Goal: Information Seeking & Learning: Learn about a topic

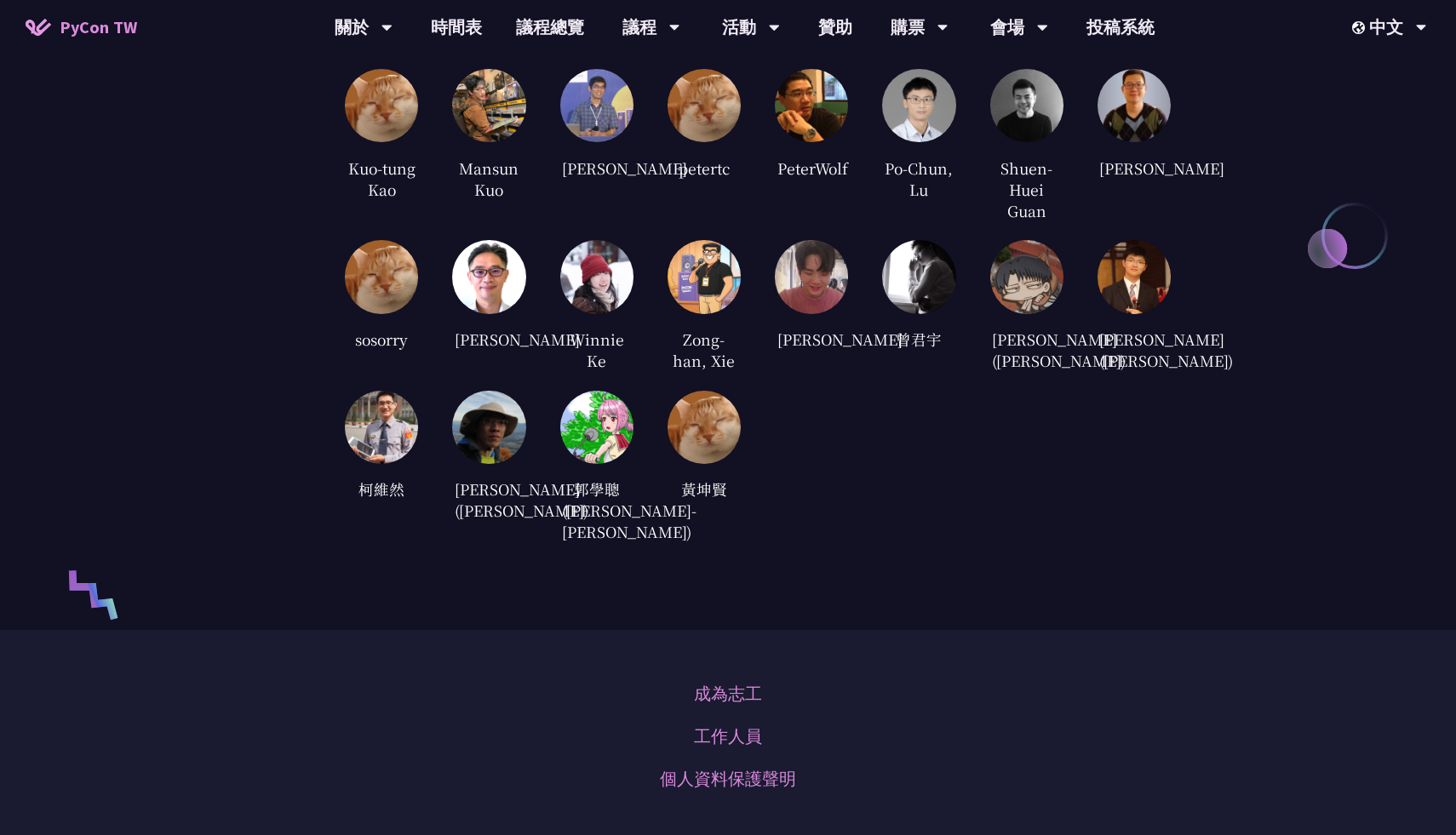
scroll to position [4756, 0]
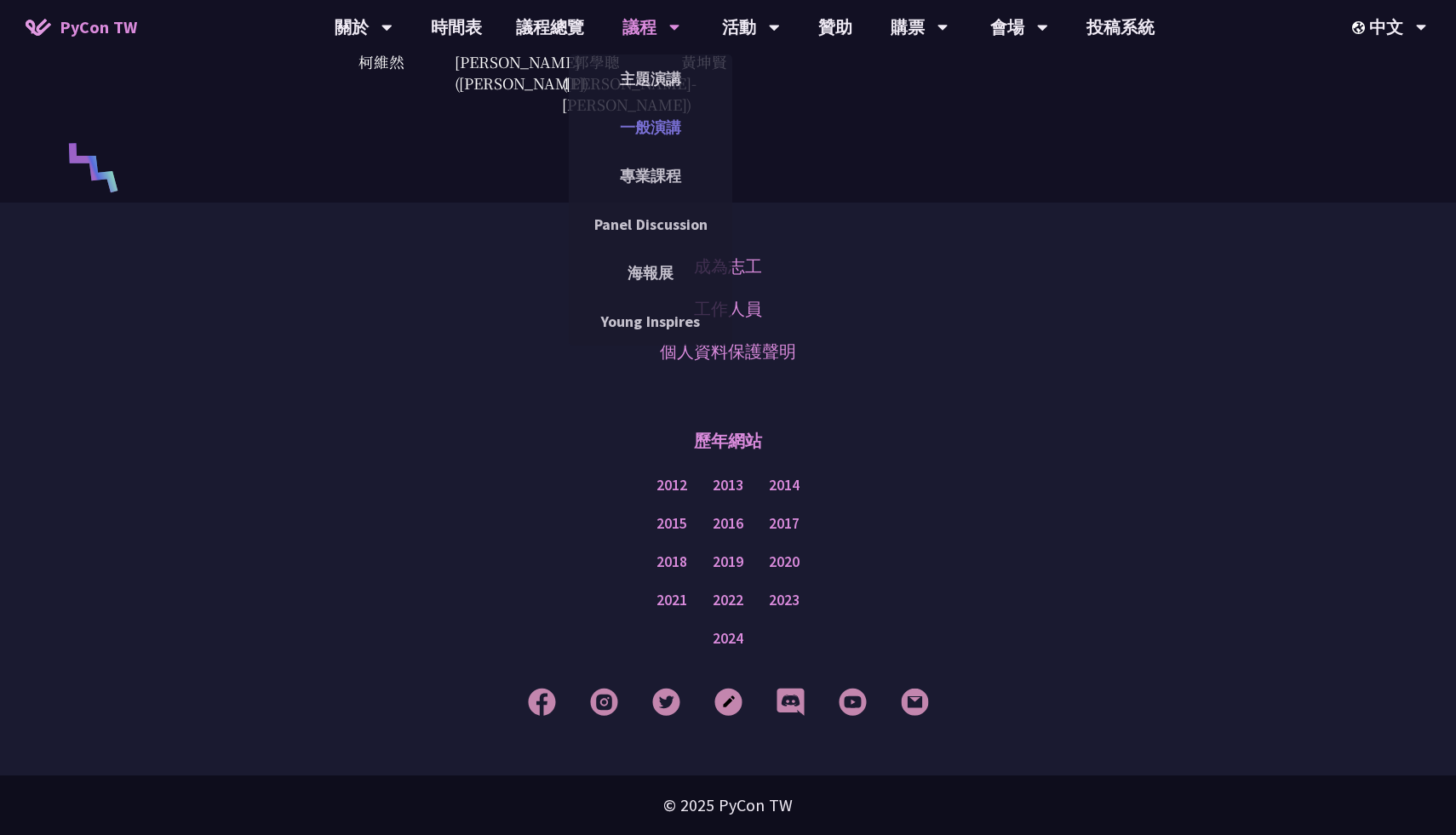
click at [664, 127] on link "一般演講" at bounding box center [651, 126] width 164 height 40
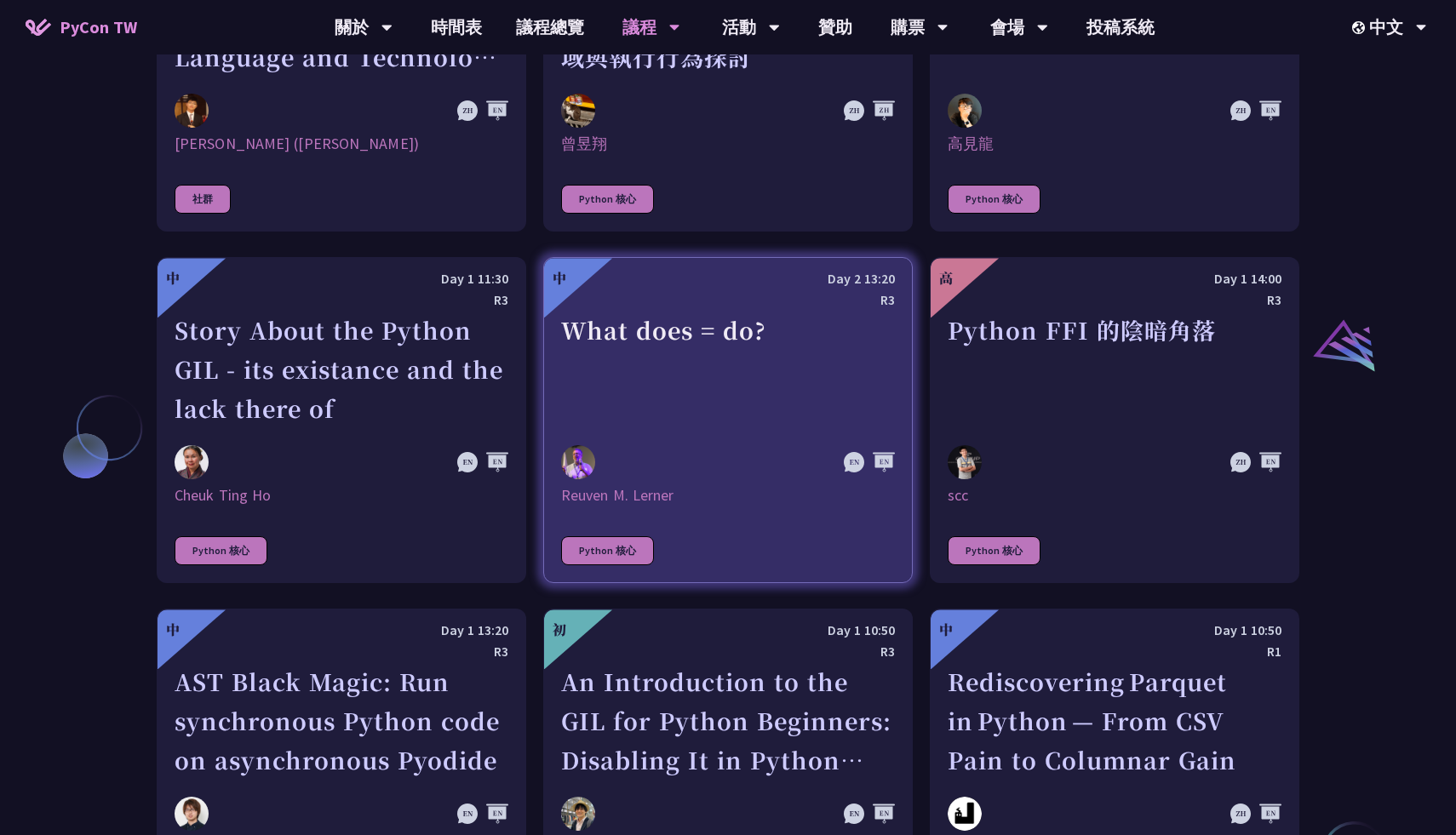
scroll to position [1828, 0]
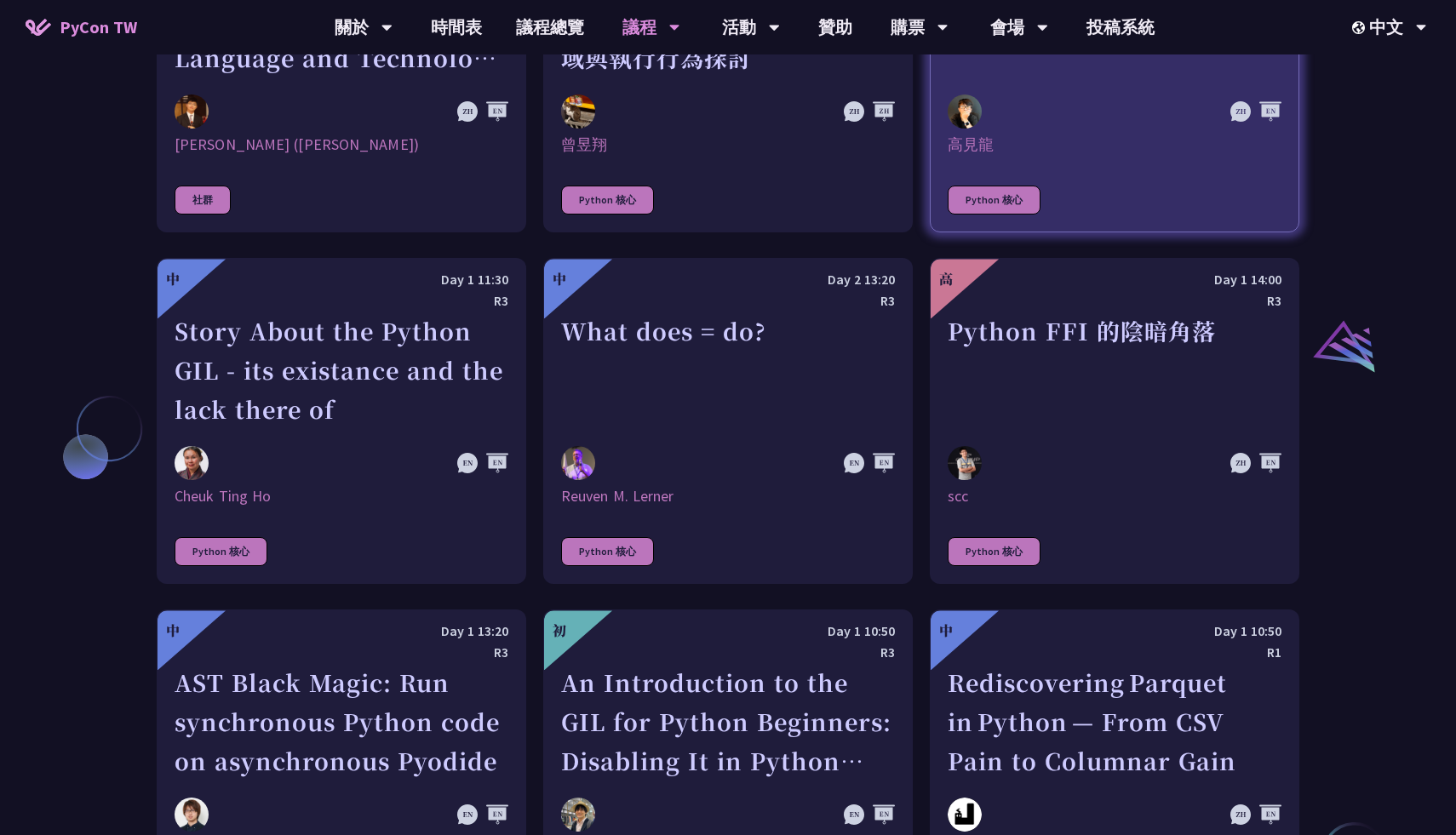
click at [1056, 144] on div "高見龍" at bounding box center [1115, 144] width 334 height 20
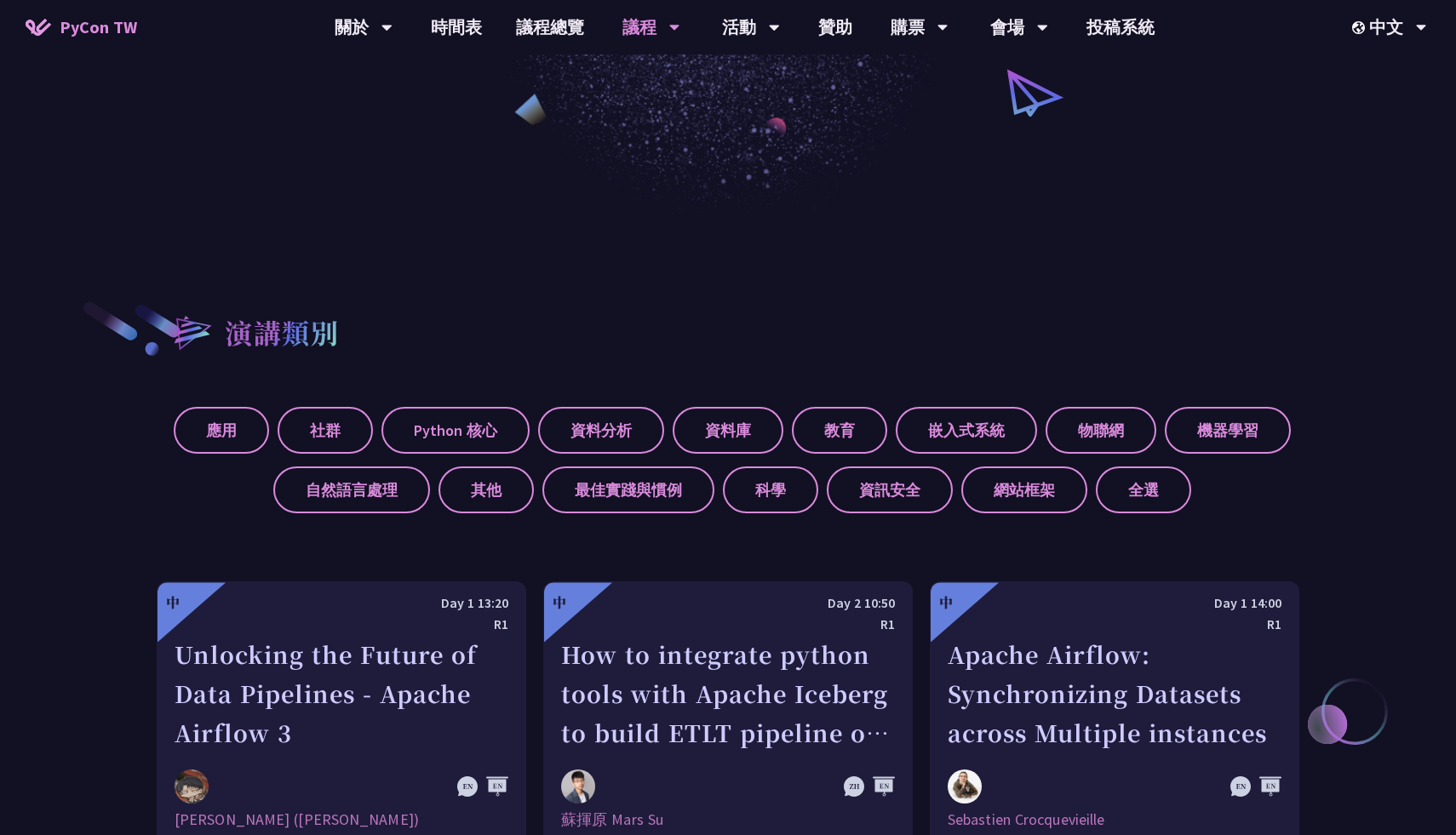
scroll to position [645, 0]
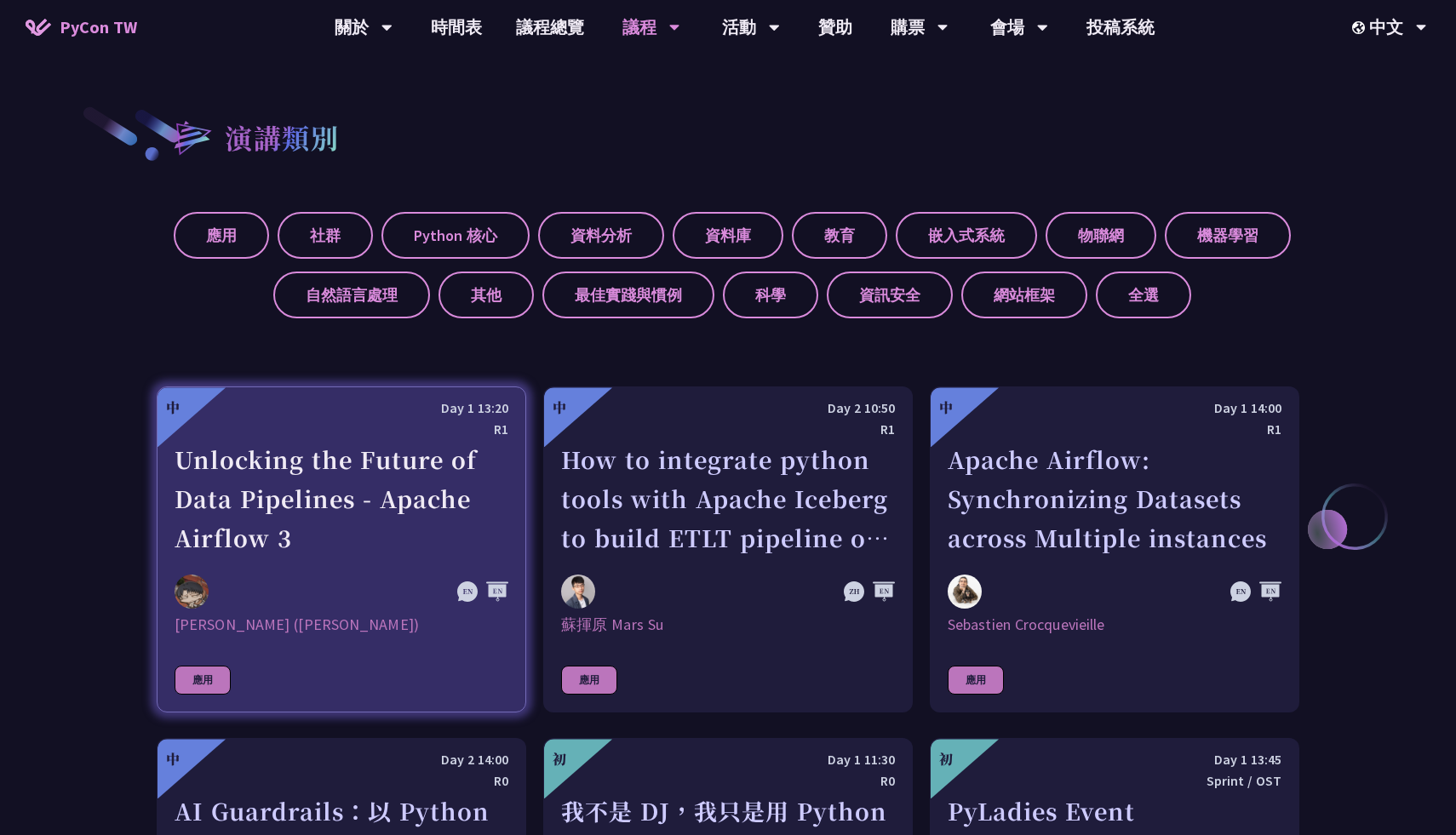
click at [231, 624] on div "[PERSON_NAME] ([PERSON_NAME])" at bounding box center [341, 625] width 334 height 20
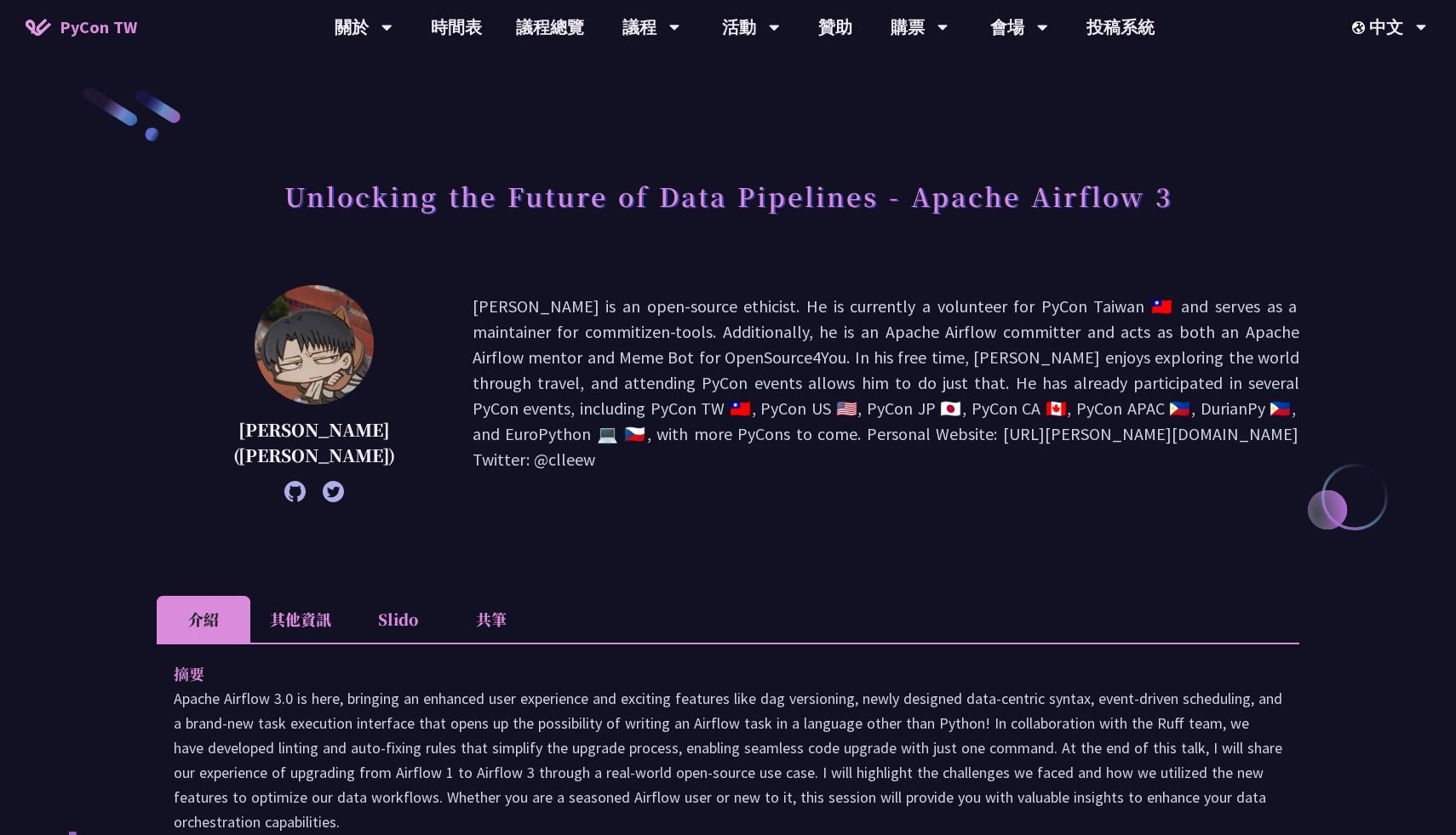
click at [285, 493] on icon at bounding box center [295, 491] width 21 height 21
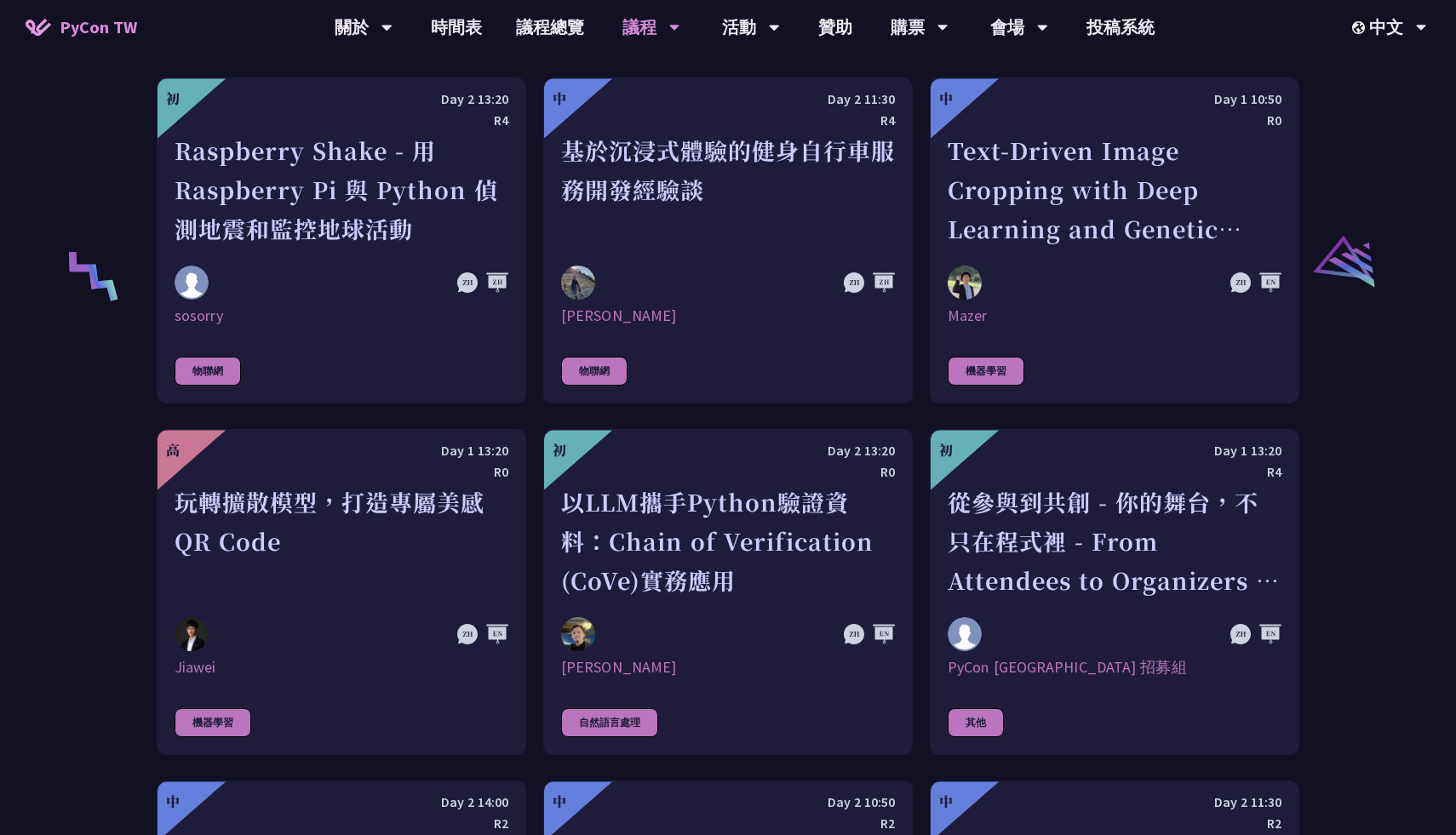
scroll to position [3432, 0]
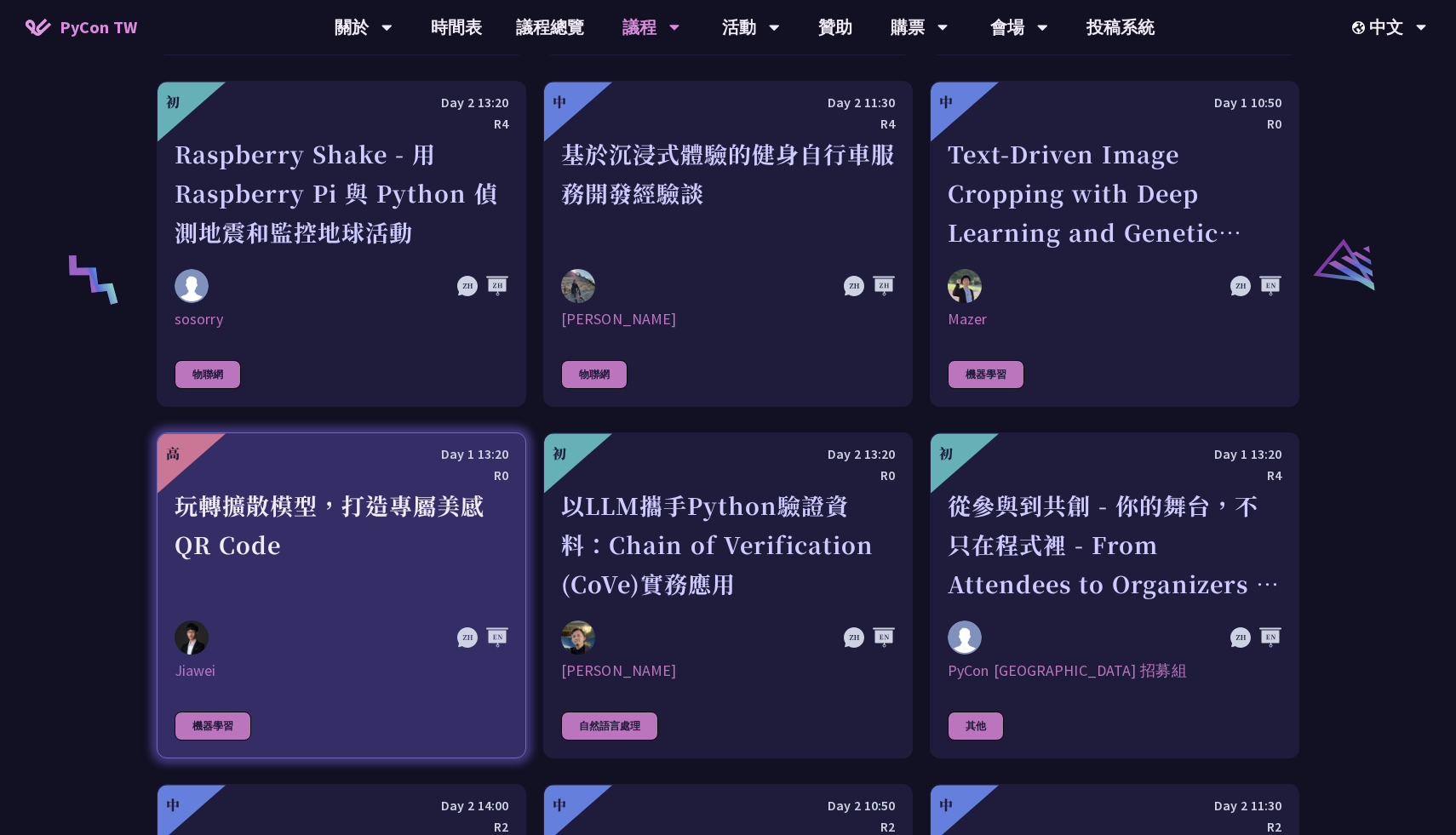
click at [330, 581] on div "玩轉擴散模型，打造專屬美感 QR Code" at bounding box center [341, 544] width 334 height 118
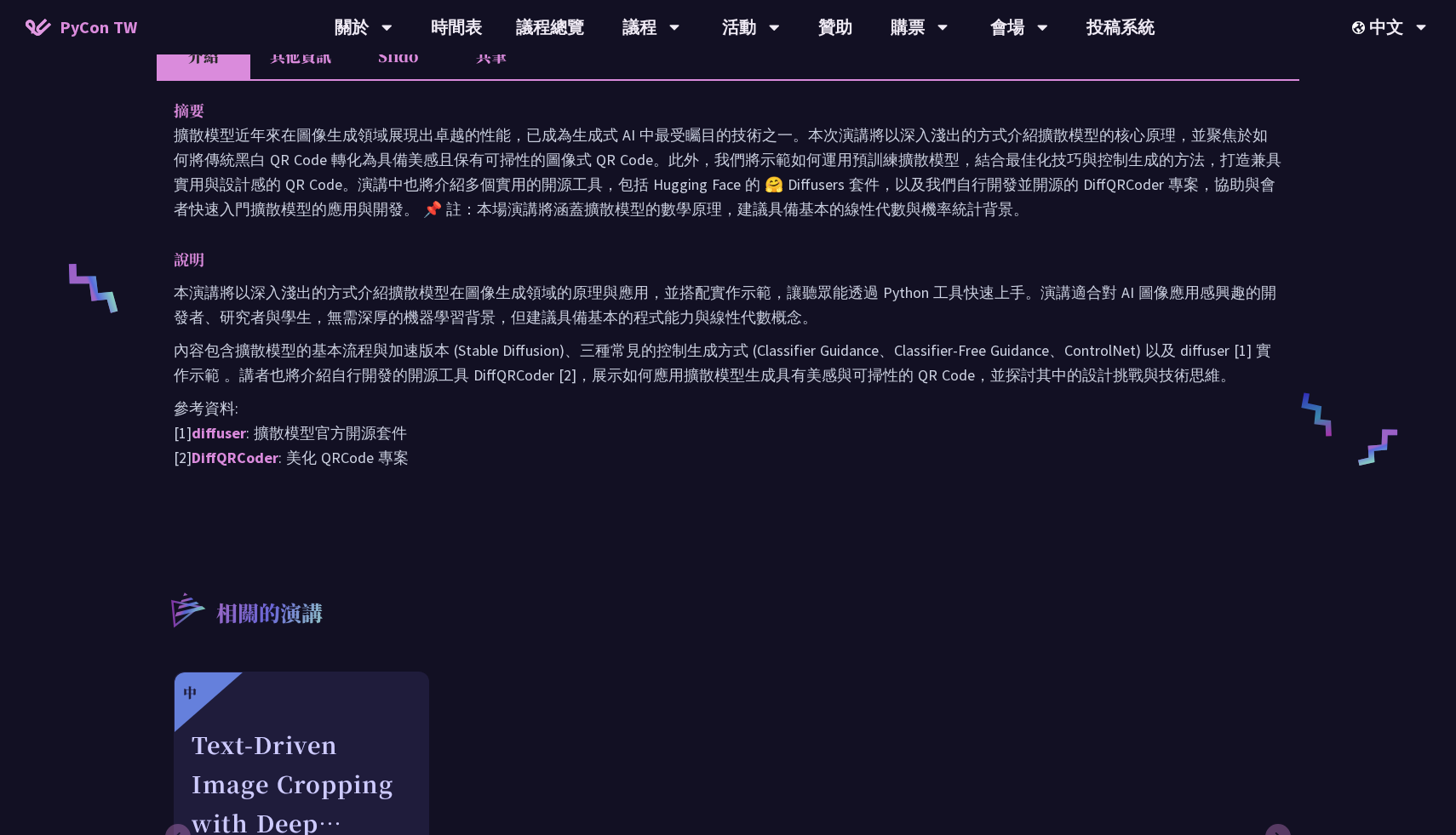
scroll to position [569, 0]
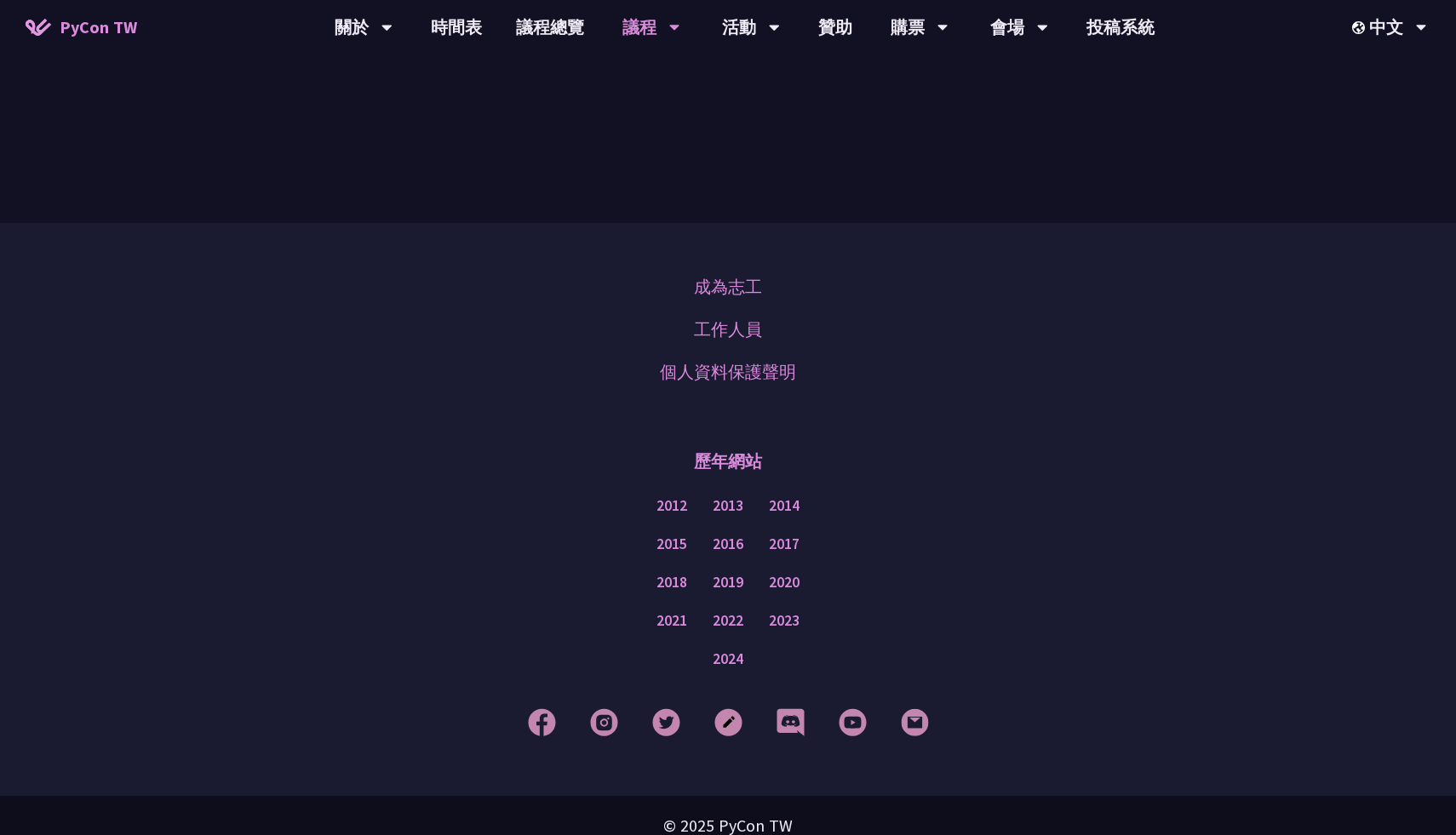
scroll to position [4780, 0]
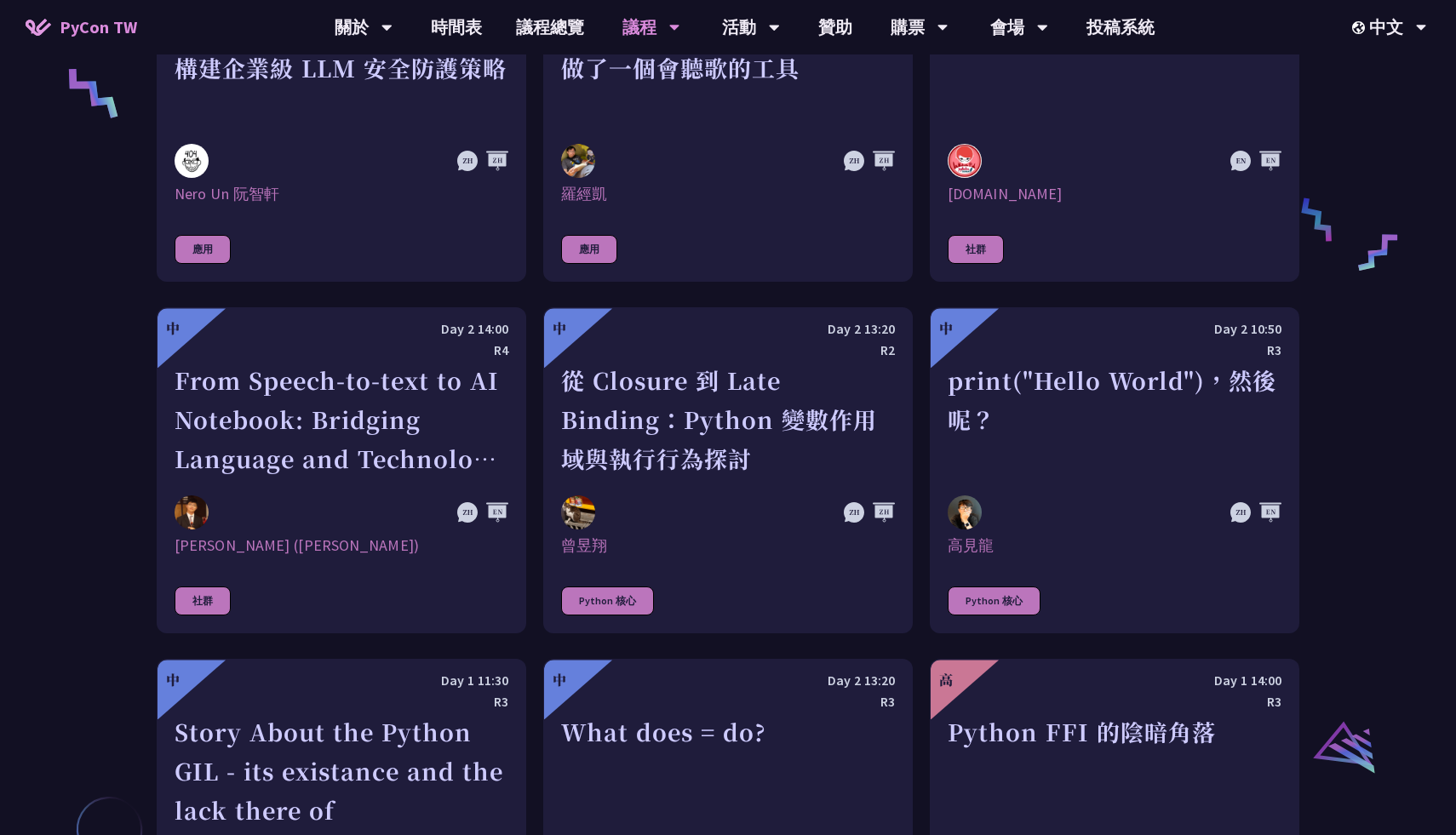
scroll to position [1425, 0]
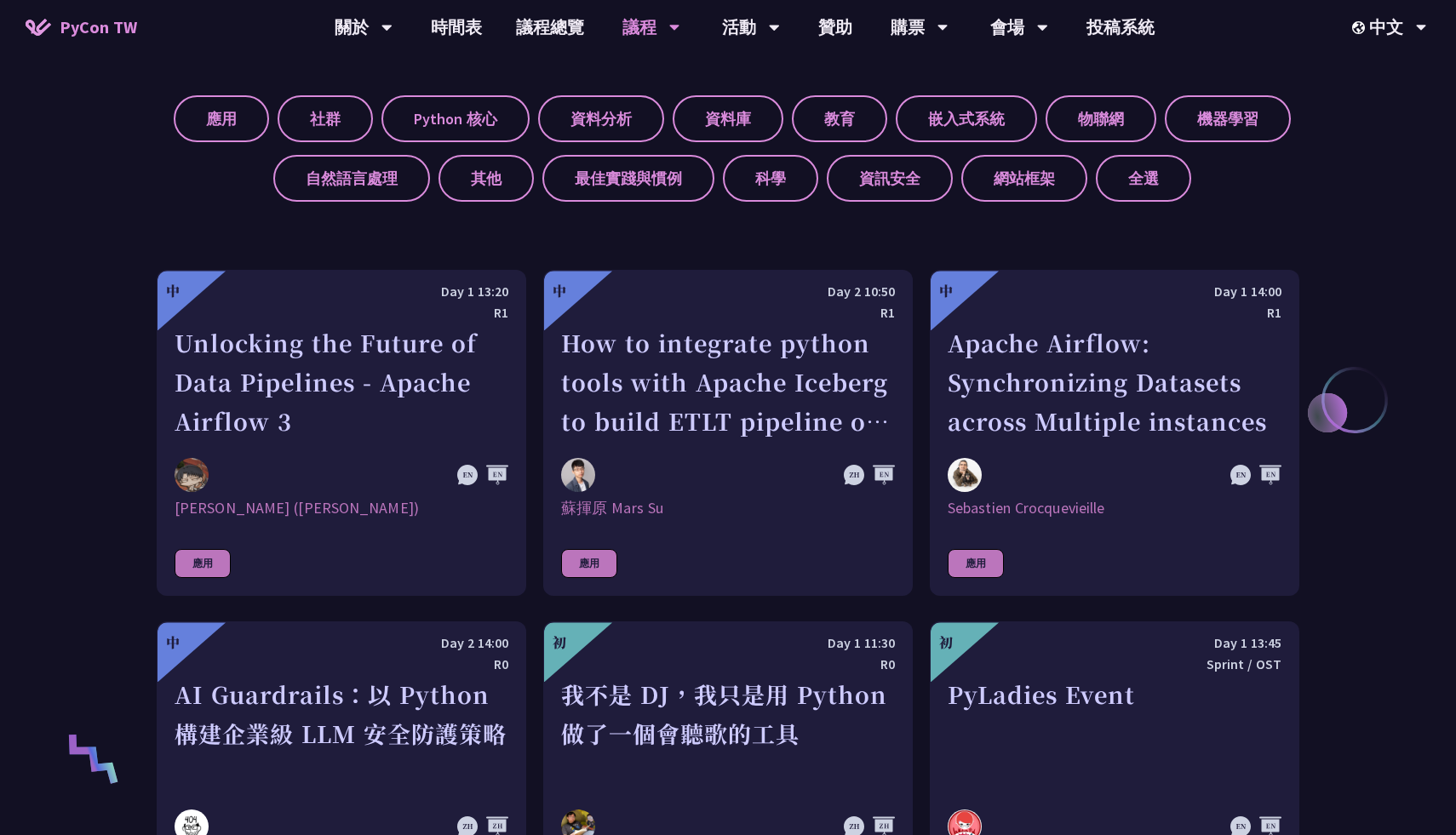
scroll to position [756, 0]
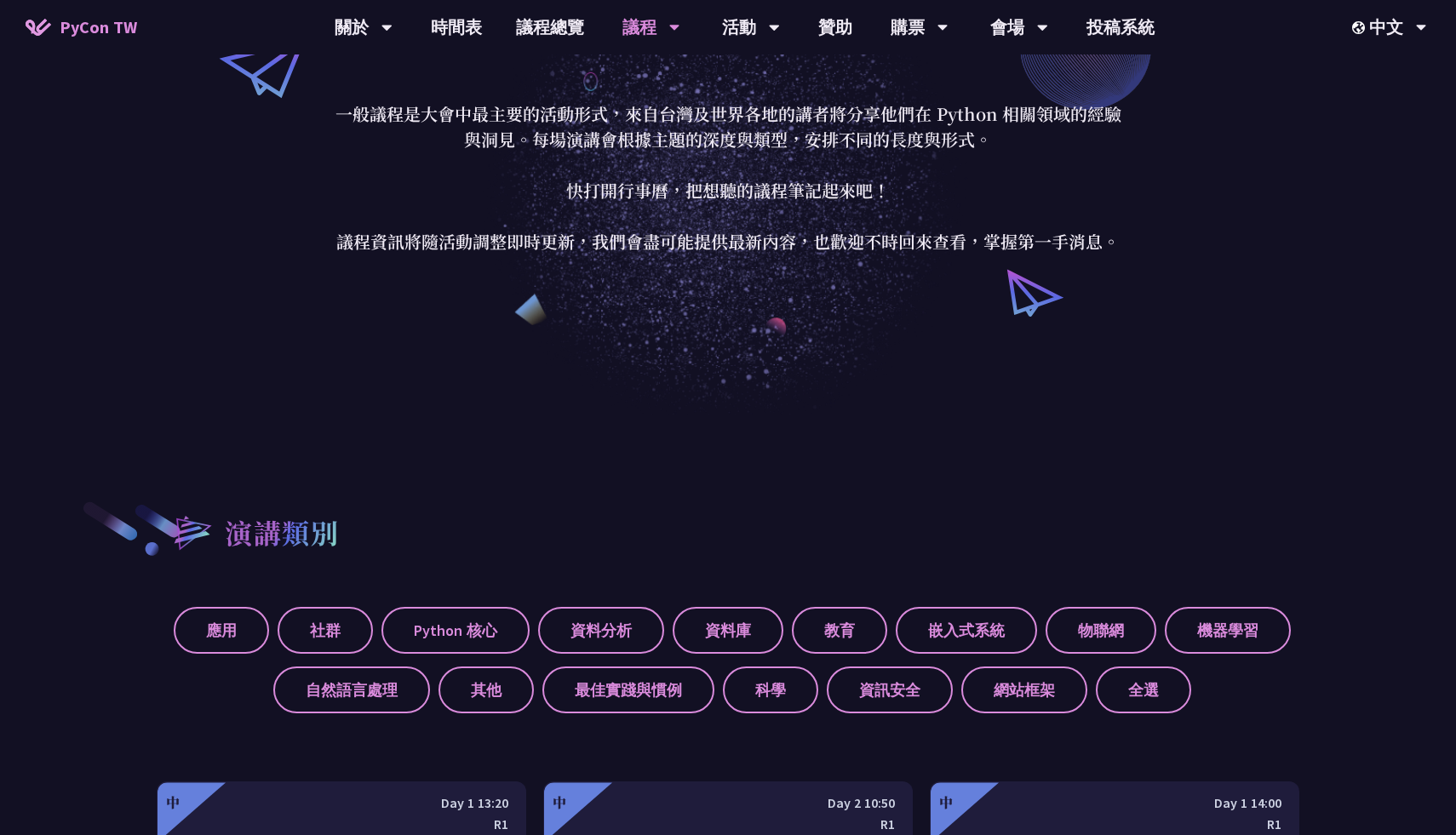
scroll to position [0, 0]
